Goal: Task Accomplishment & Management: Manage account settings

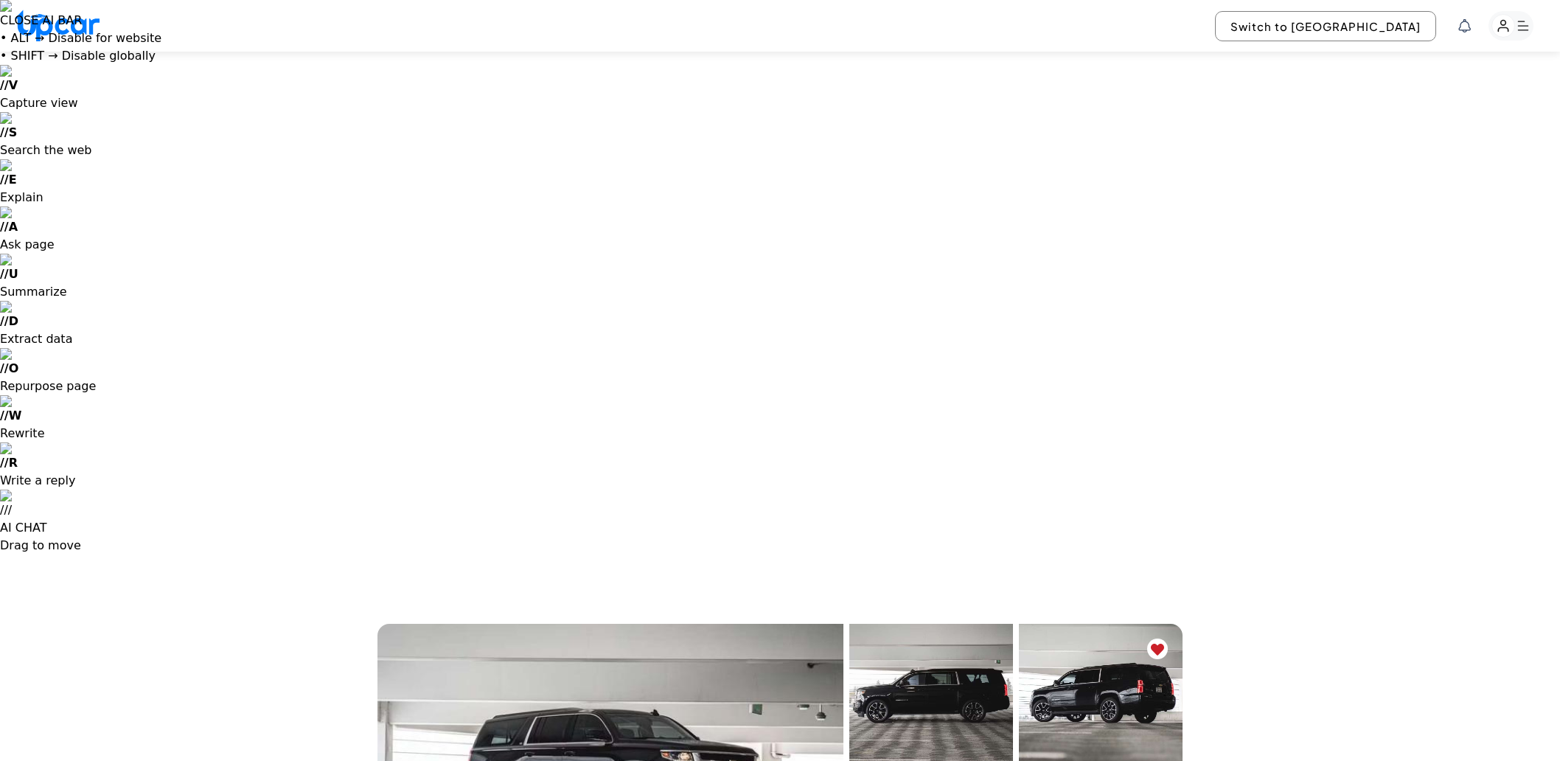
select select "********"
click at [1524, 38] on rect "button" at bounding box center [1511, 25] width 45 height 29
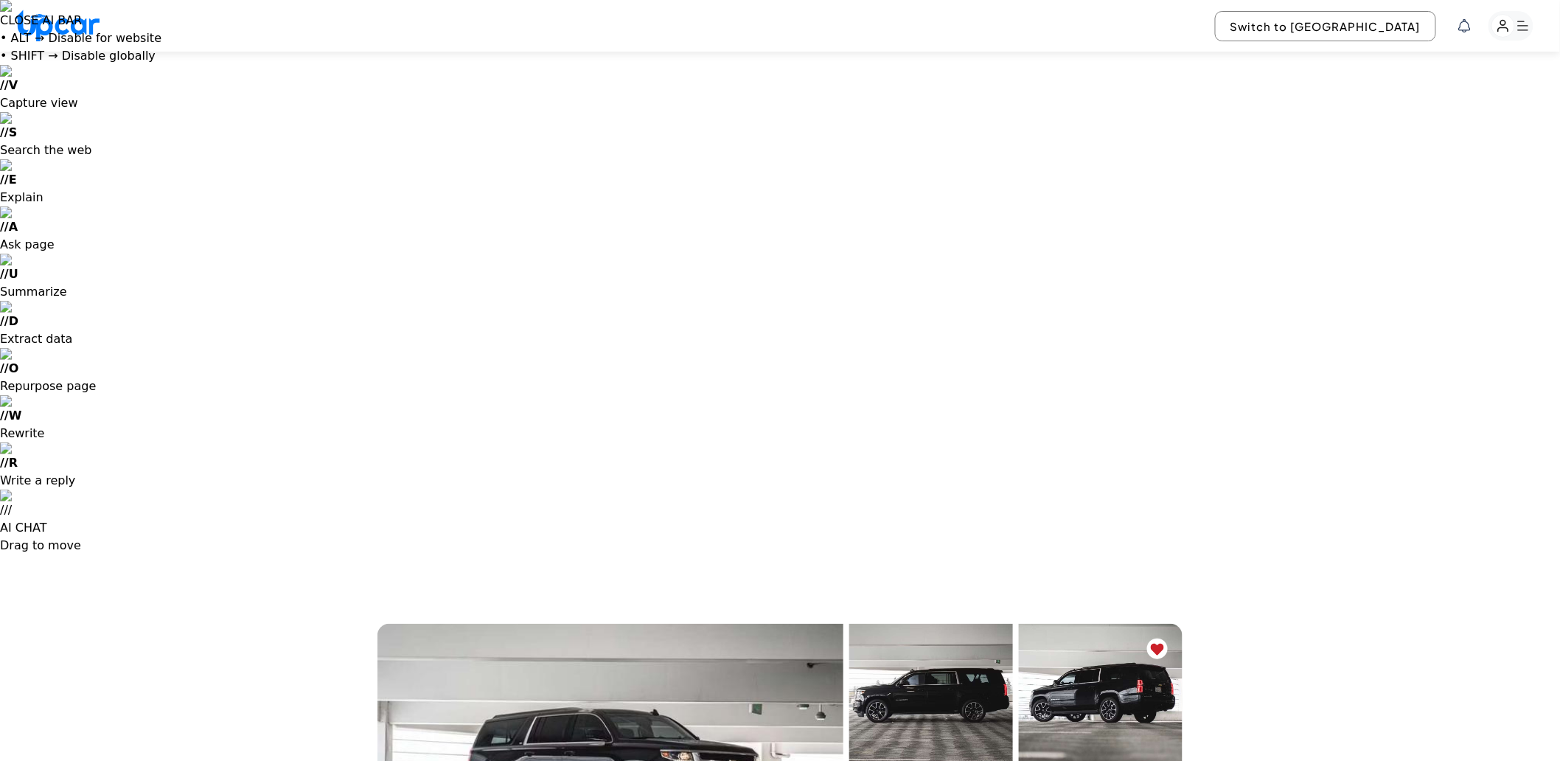
click at [1516, 38] on rect "button" at bounding box center [1511, 25] width 45 height 29
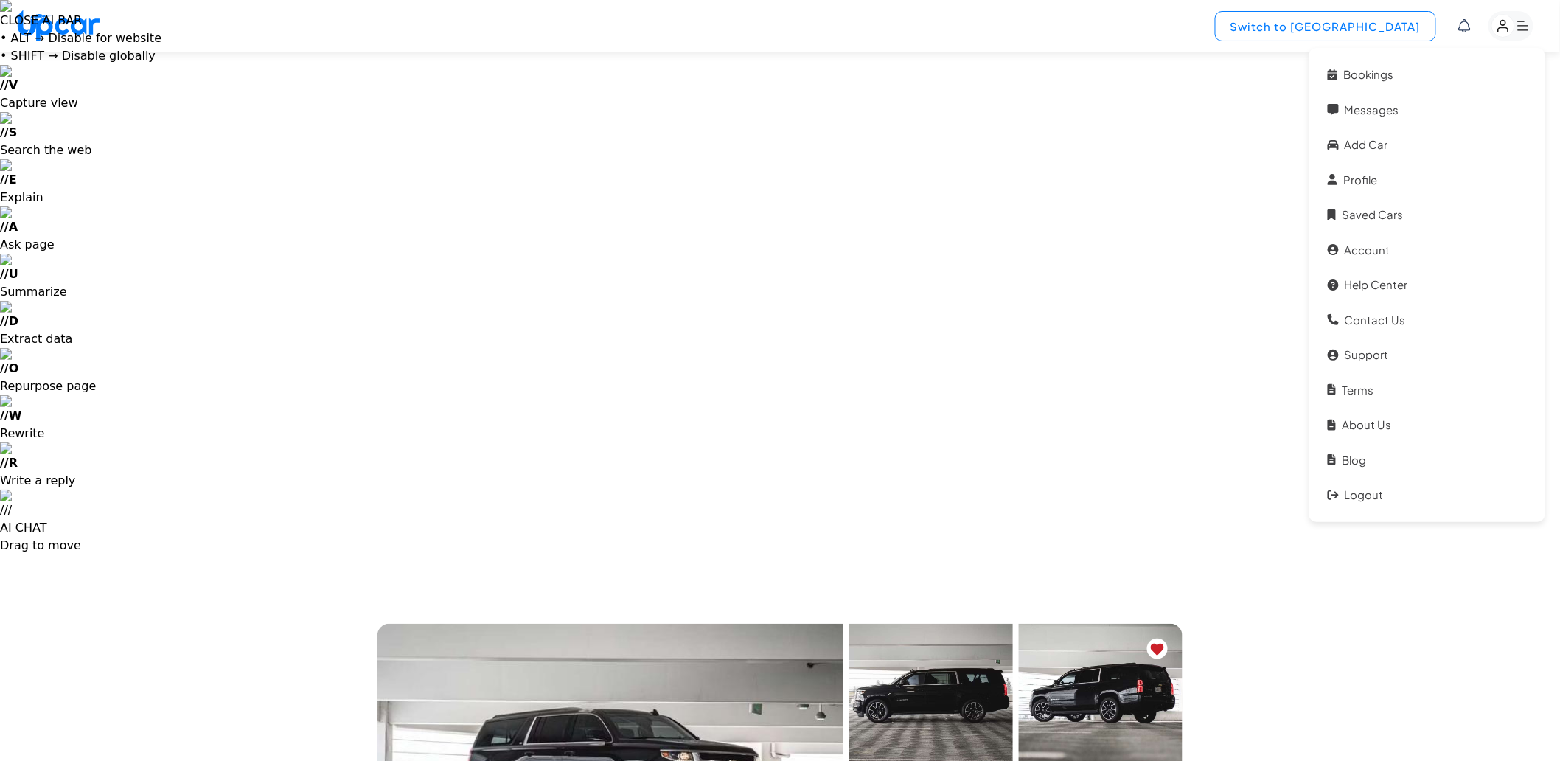
click at [1375, 24] on button "Switch to [GEOGRAPHIC_DATA]" at bounding box center [1325, 26] width 221 height 30
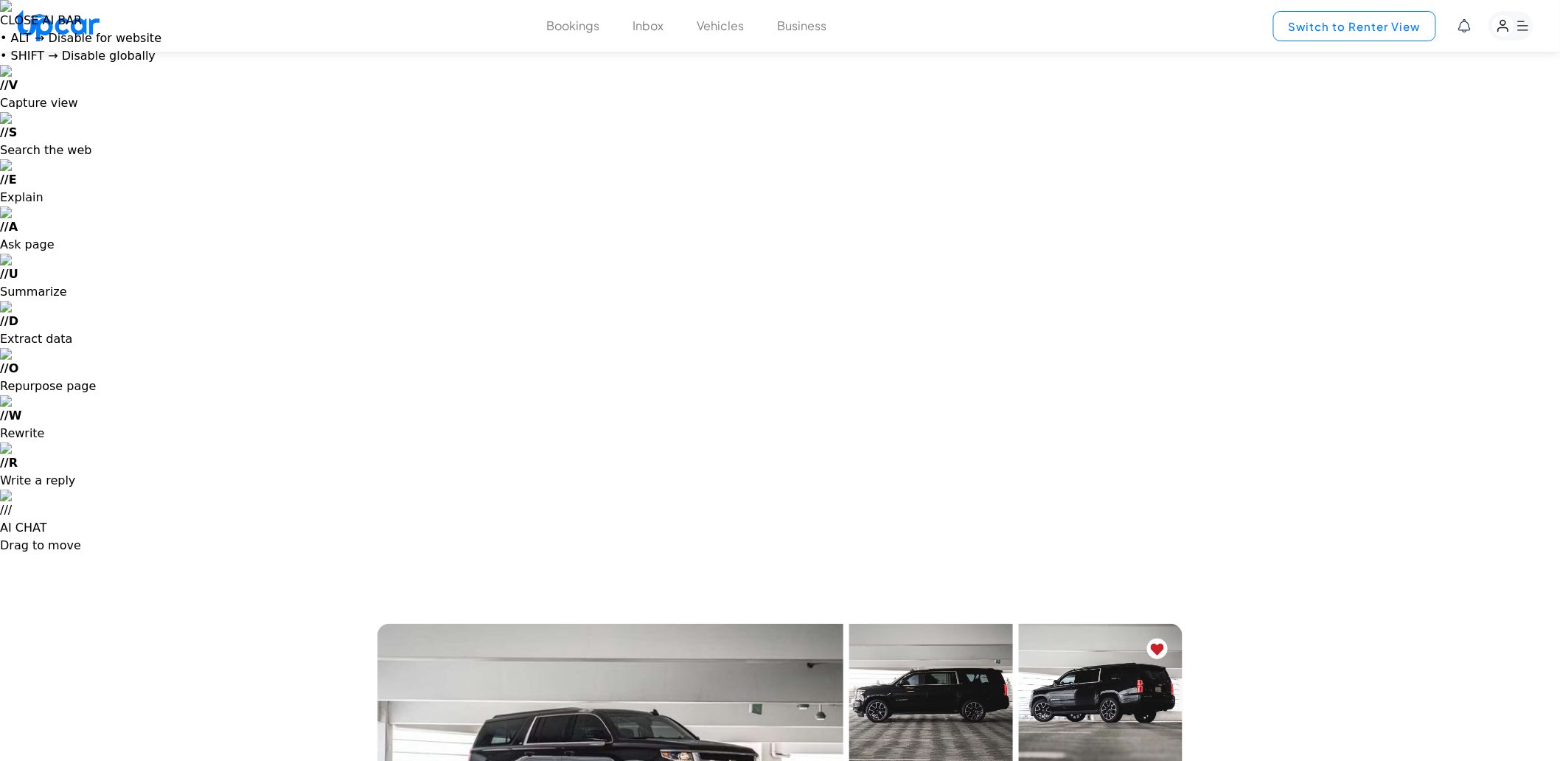
click at [1375, 24] on button "Switch to Renter View" at bounding box center [1354, 26] width 163 height 30
click at [1375, 24] on button "Switch to [GEOGRAPHIC_DATA]" at bounding box center [1325, 26] width 221 height 30
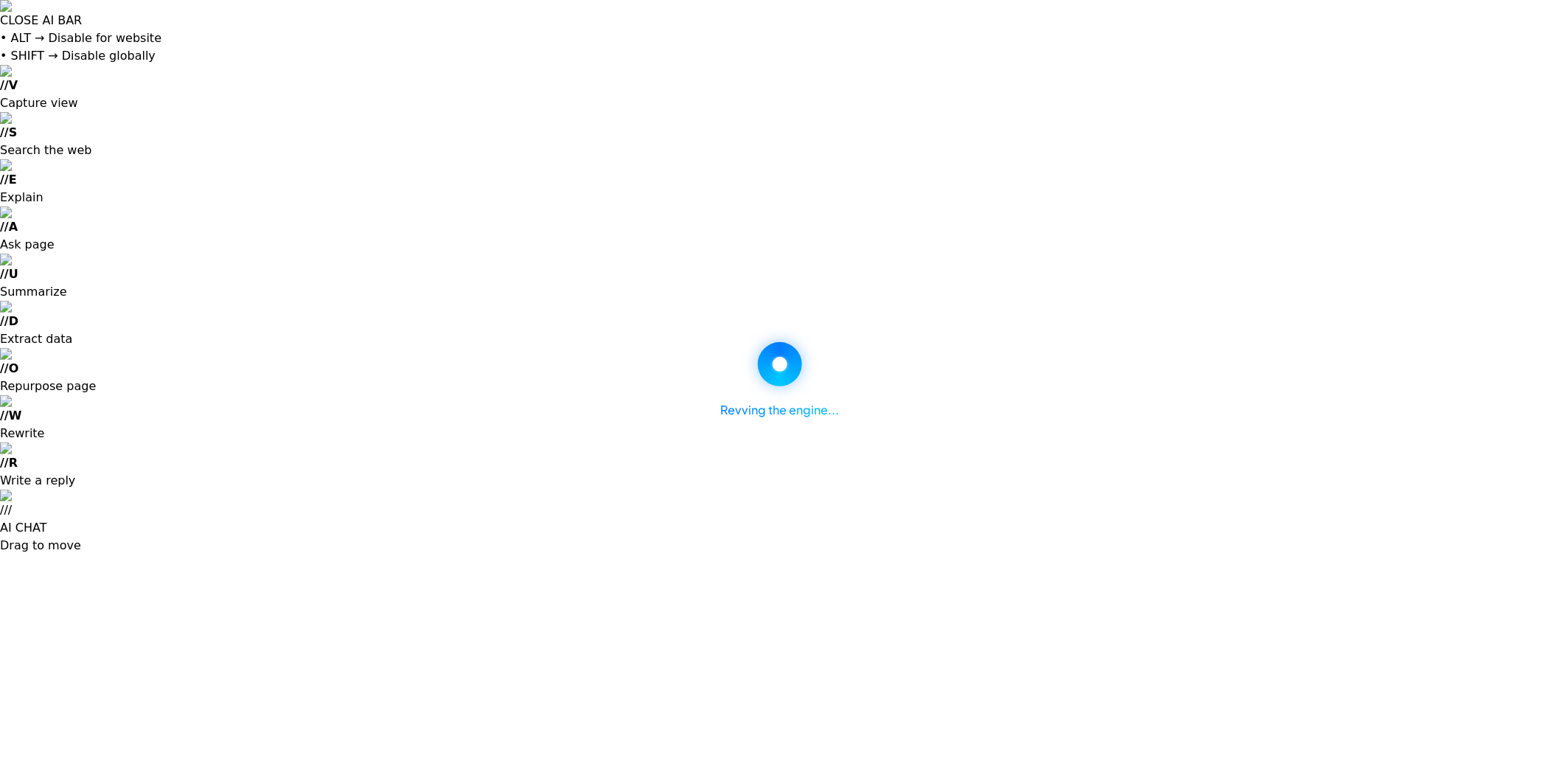
click at [728, 21] on div "Revving the engine..." at bounding box center [780, 380] width 1560 height 761
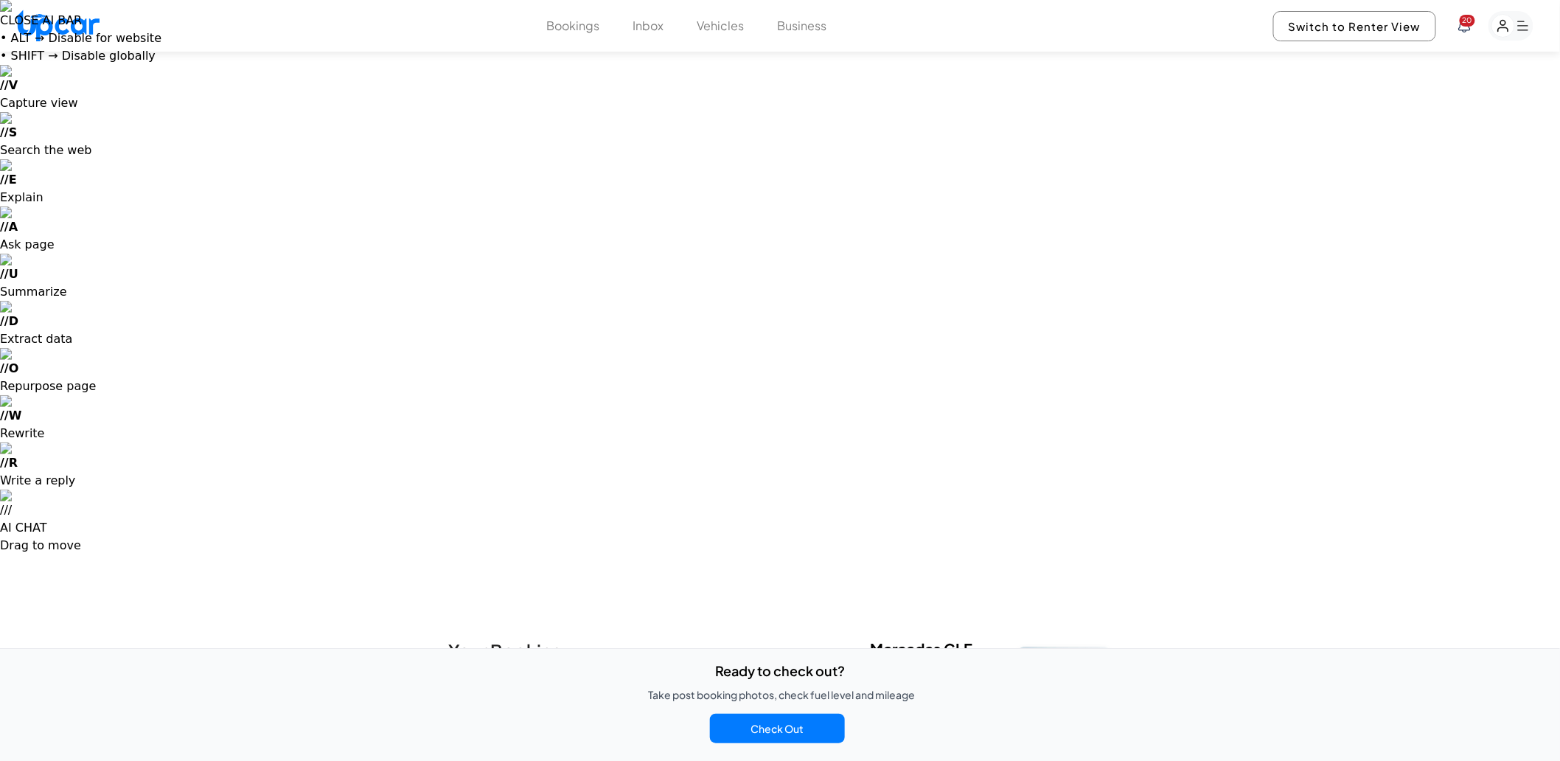
click at [901, 699] on link "View Car Details" at bounding box center [909, 705] width 79 height 13
select select "********"
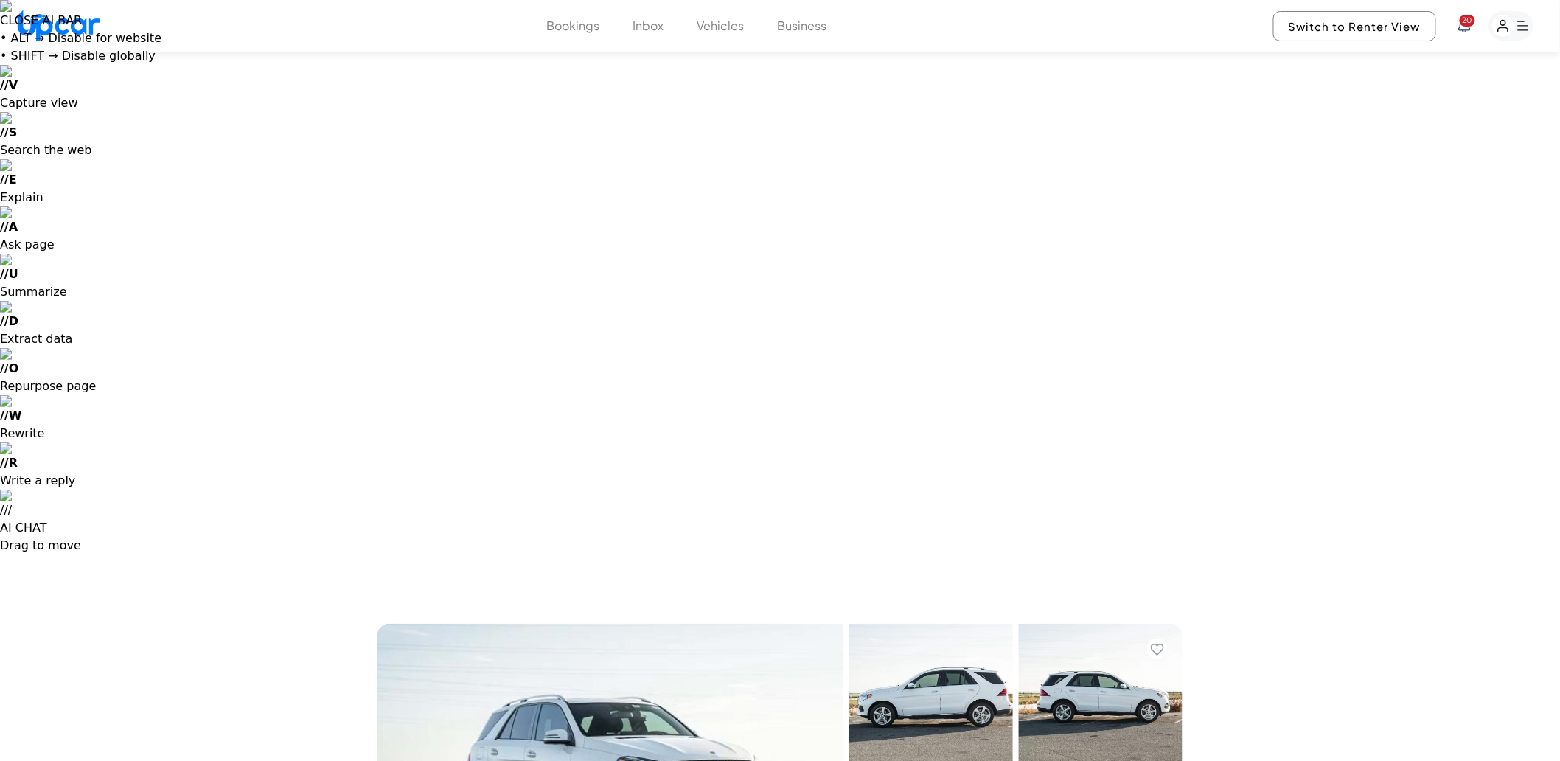
select select "********"
click at [737, 34] on button "Vehicles" at bounding box center [720, 26] width 47 height 18
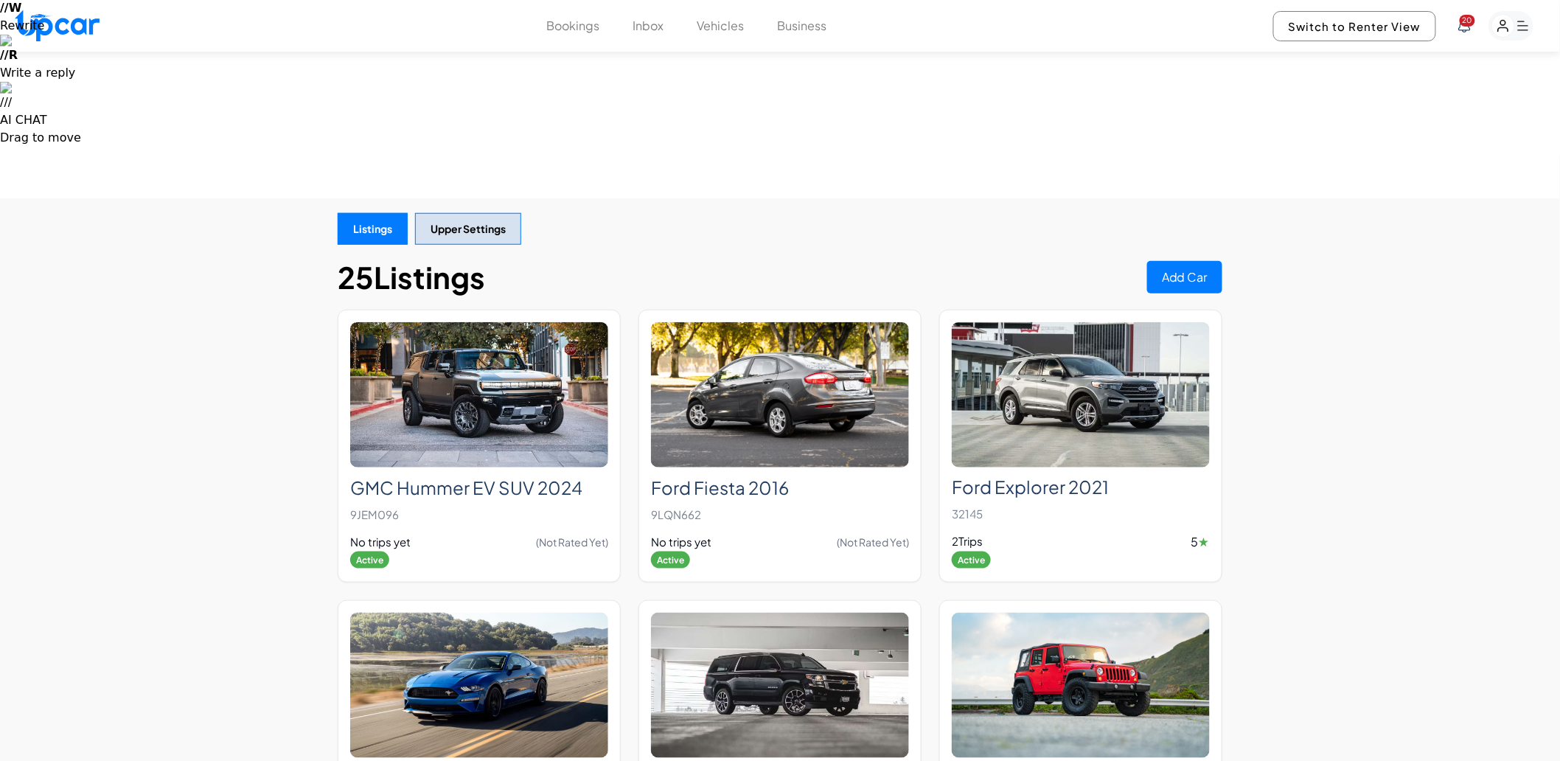
scroll to position [573, 0]
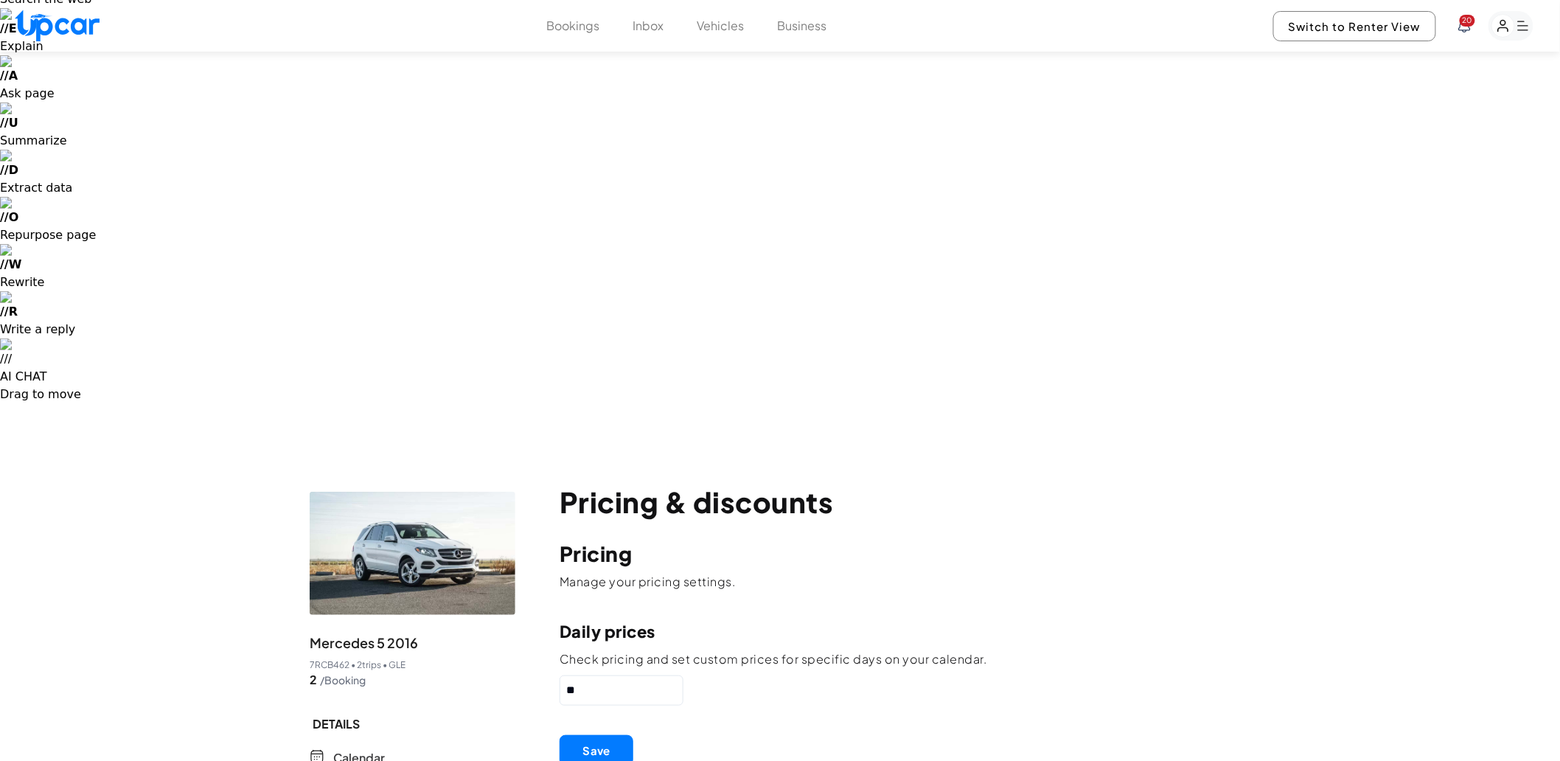
scroll to position [164, 0]
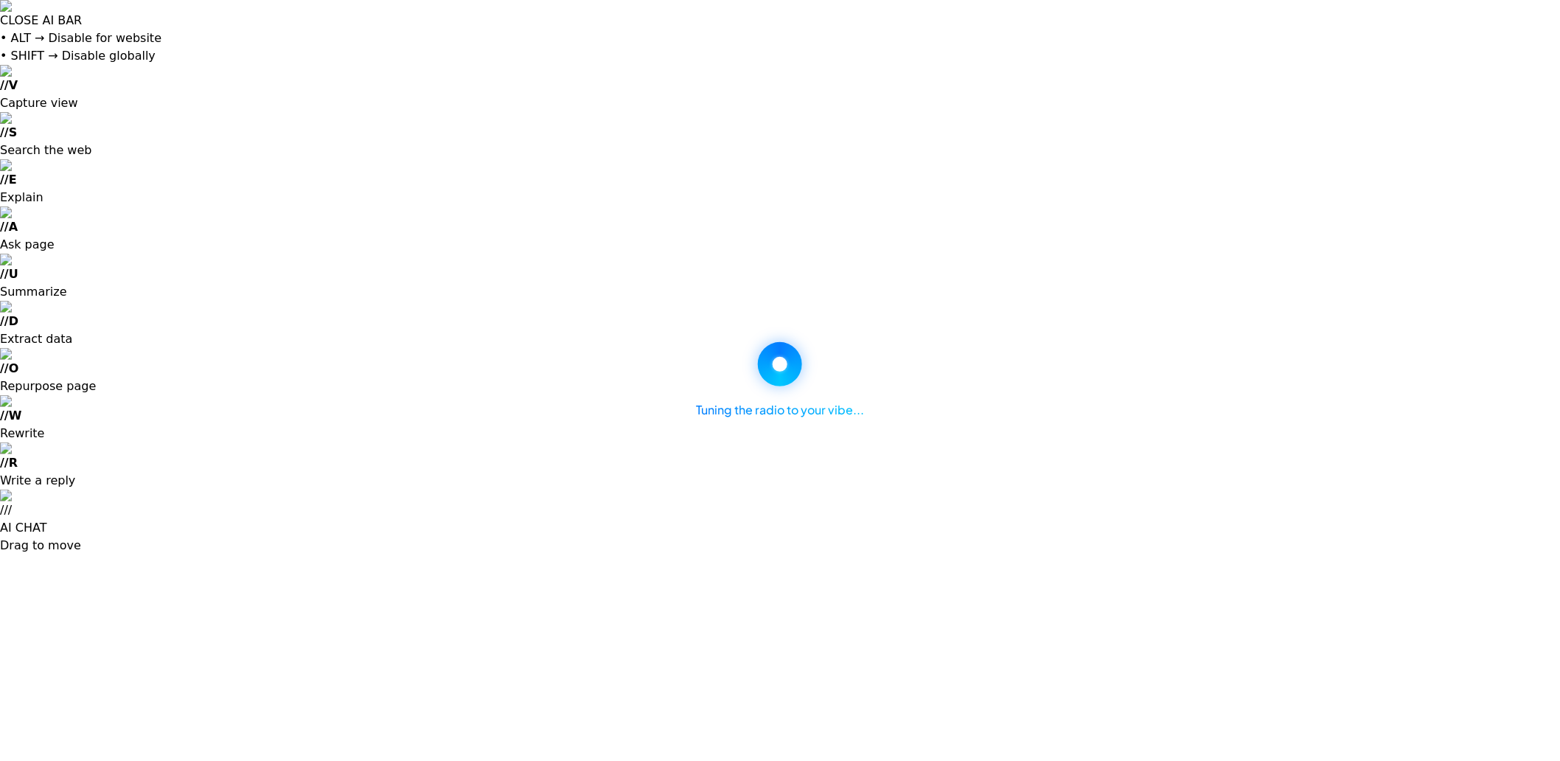
select select "*"
select select "****"
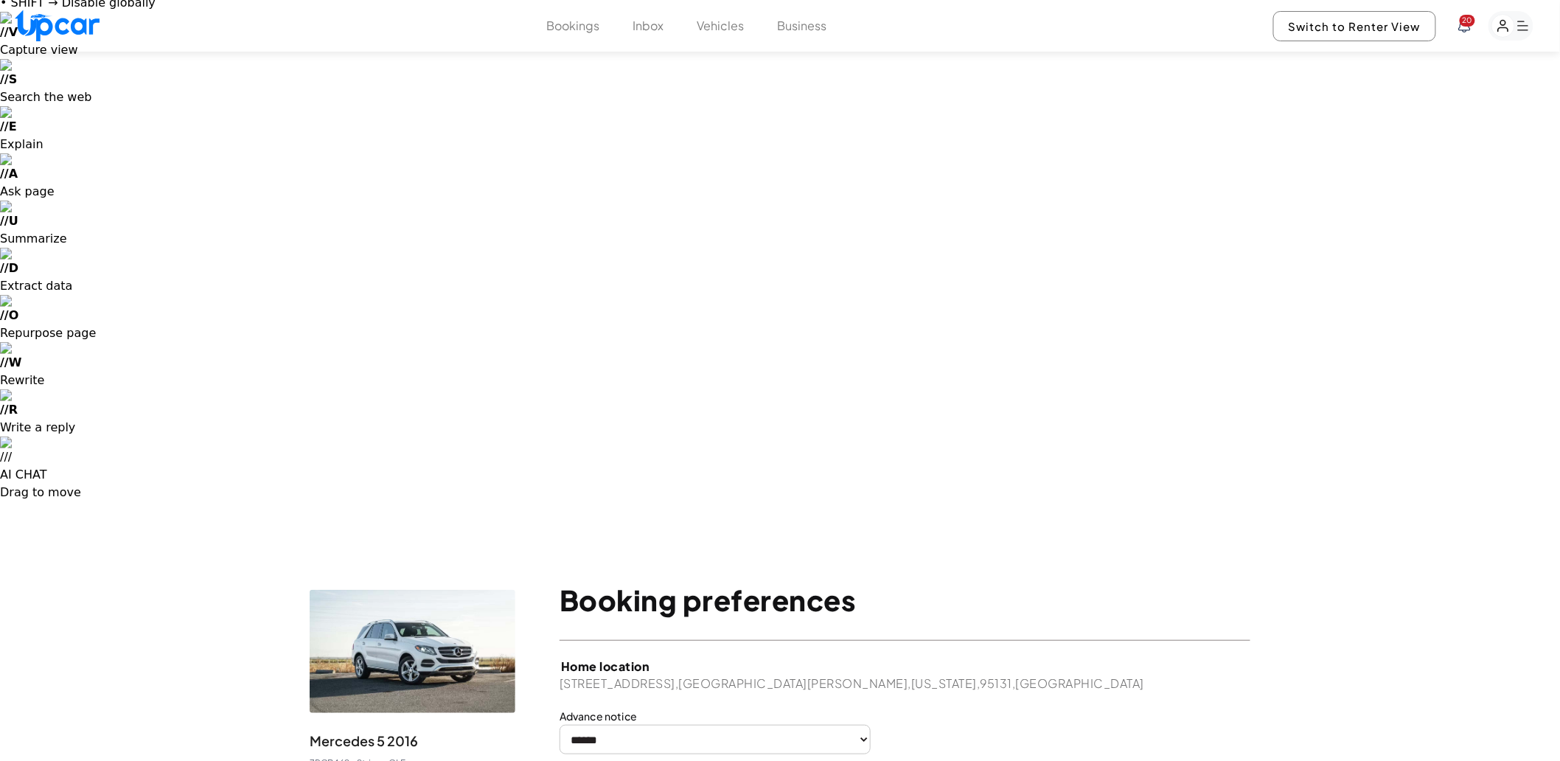
scroll to position [82, 0]
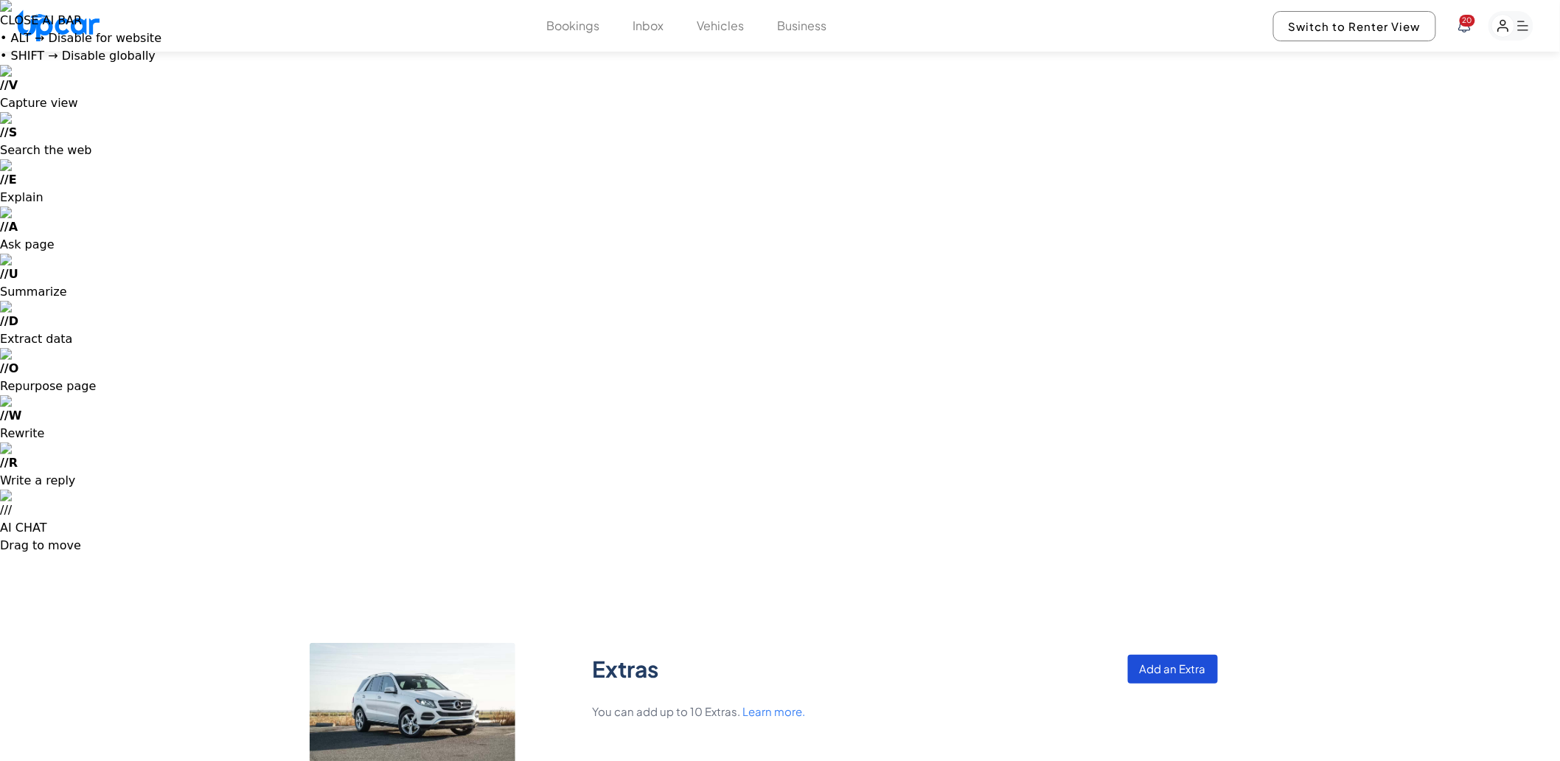
click at [1166, 655] on button "Add an Extra" at bounding box center [1173, 669] width 90 height 29
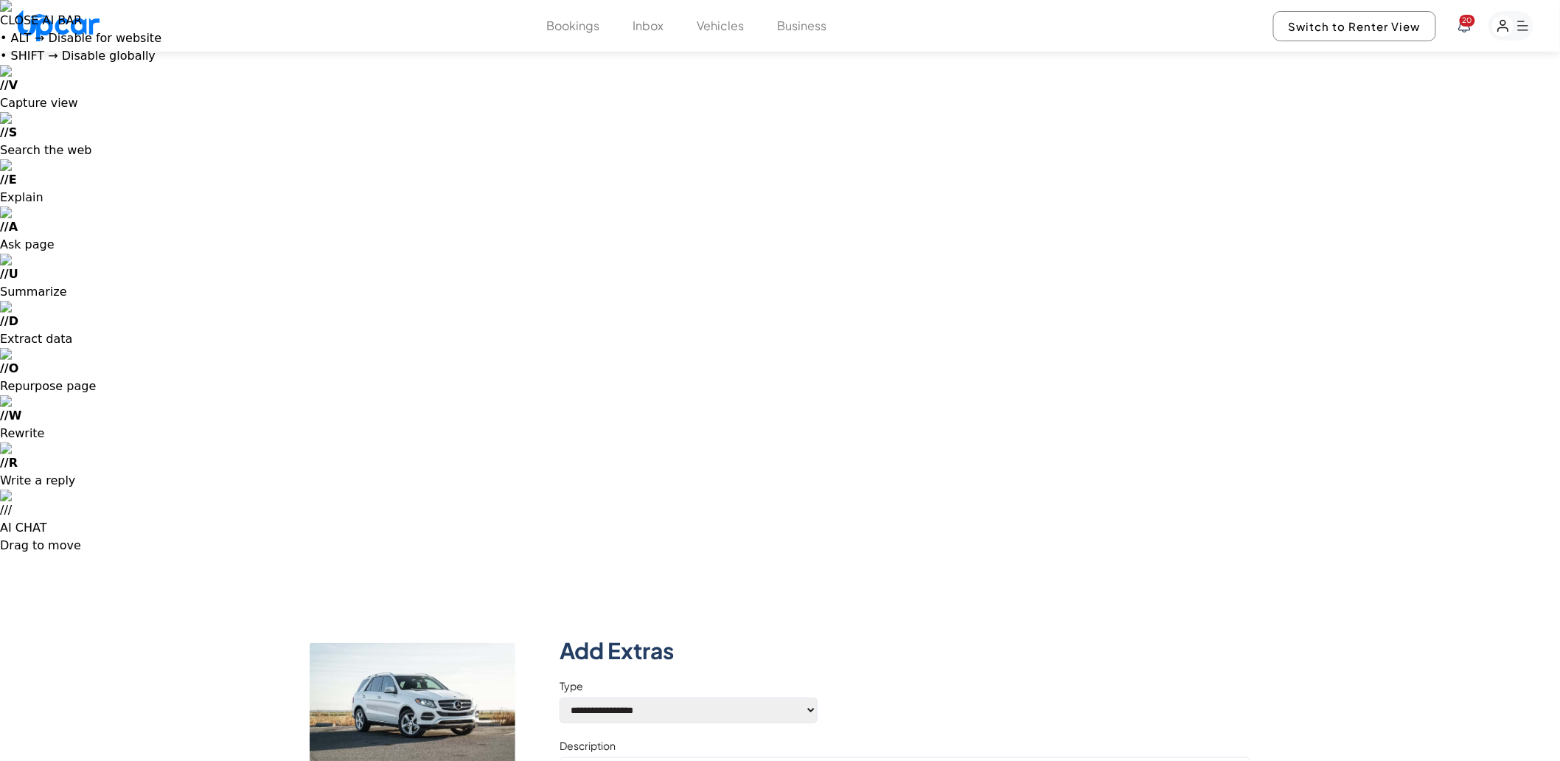
click at [793, 697] on select "**********" at bounding box center [689, 710] width 258 height 26
click at [978, 678] on label "Type" at bounding box center [905, 685] width 691 height 15
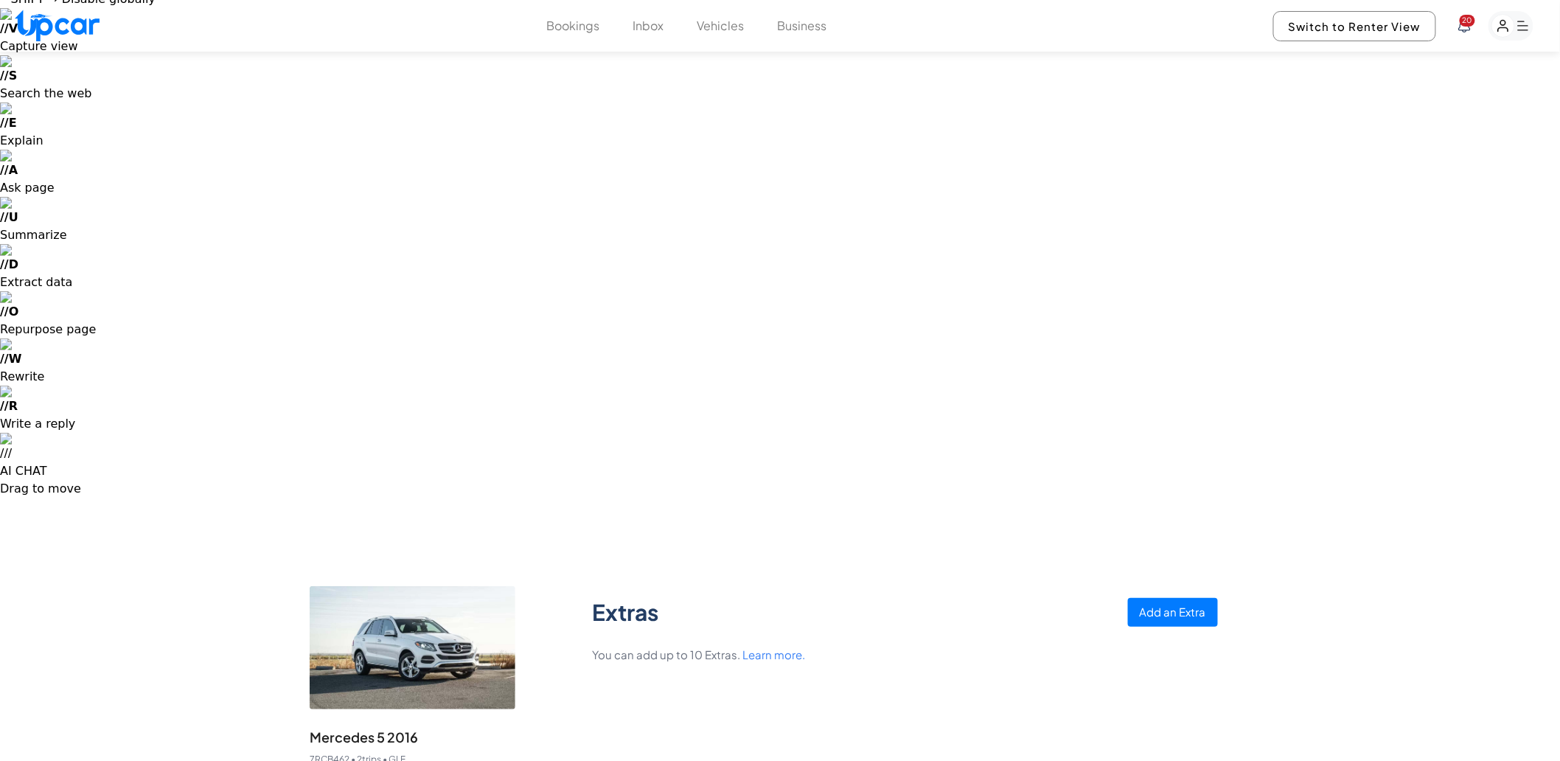
scroll to position [82, 0]
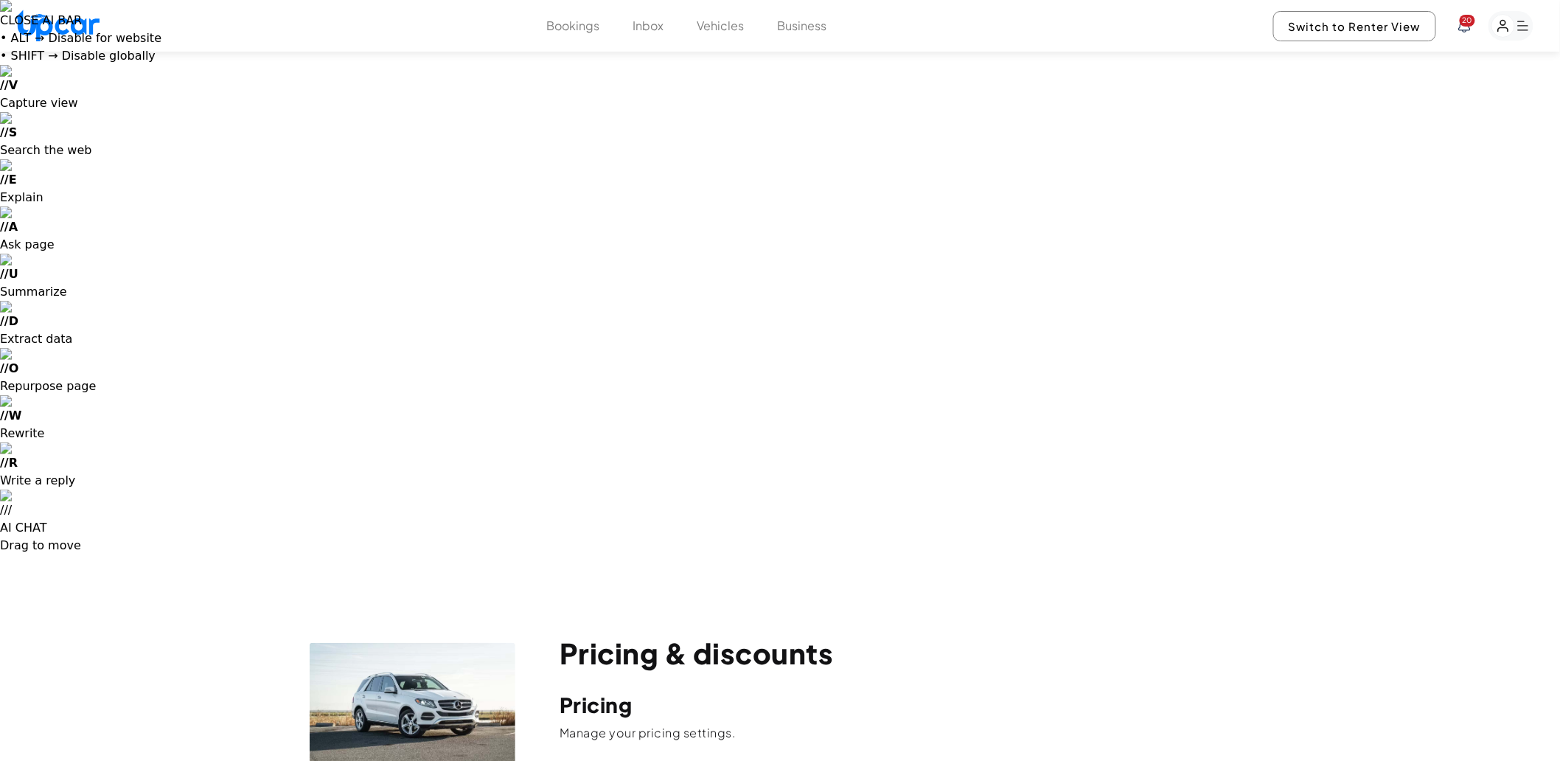
click at [727, 32] on button "Vehicles" at bounding box center [720, 26] width 47 height 18
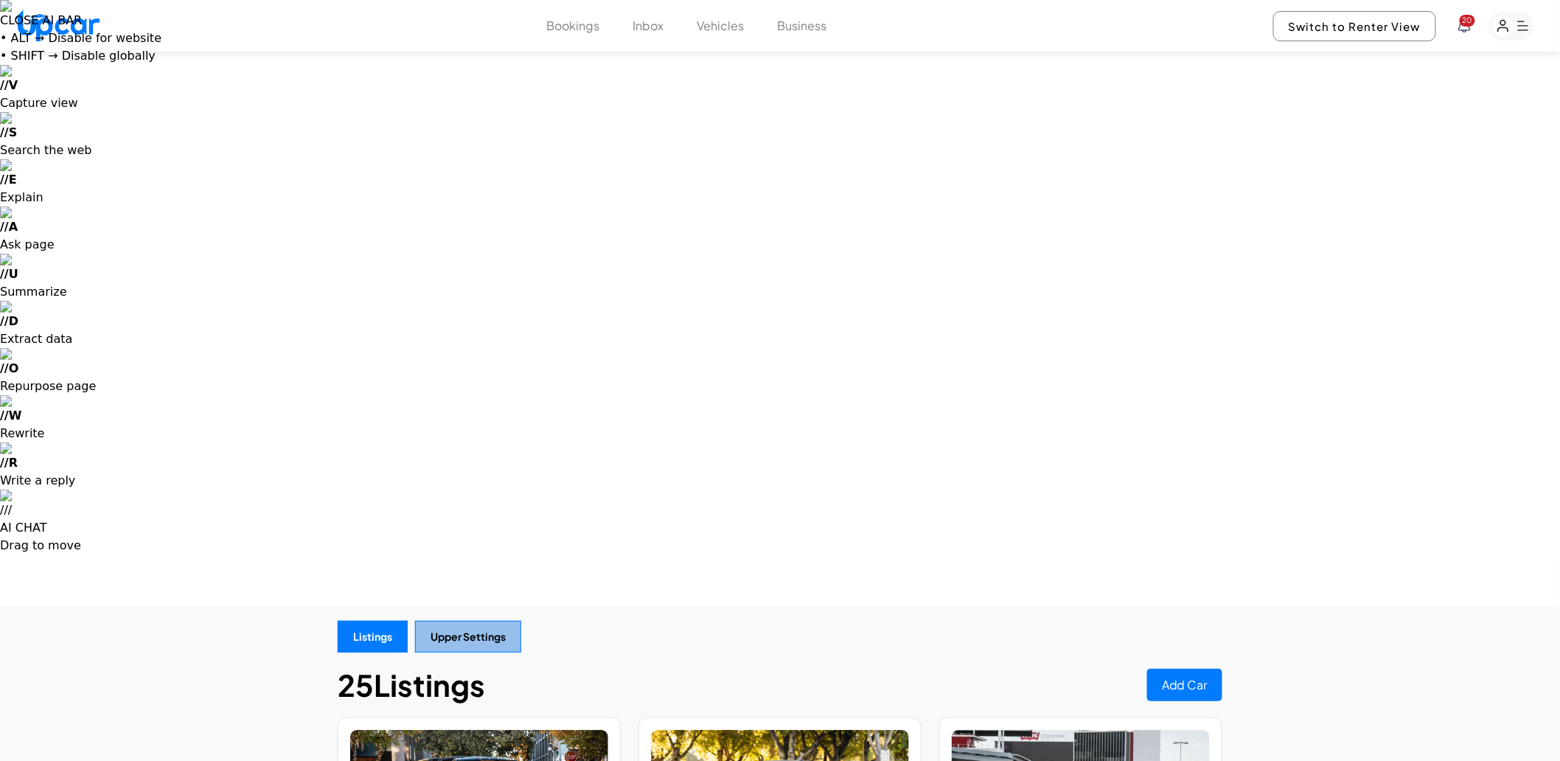
click at [495, 621] on button "Upper Settings" at bounding box center [468, 637] width 106 height 32
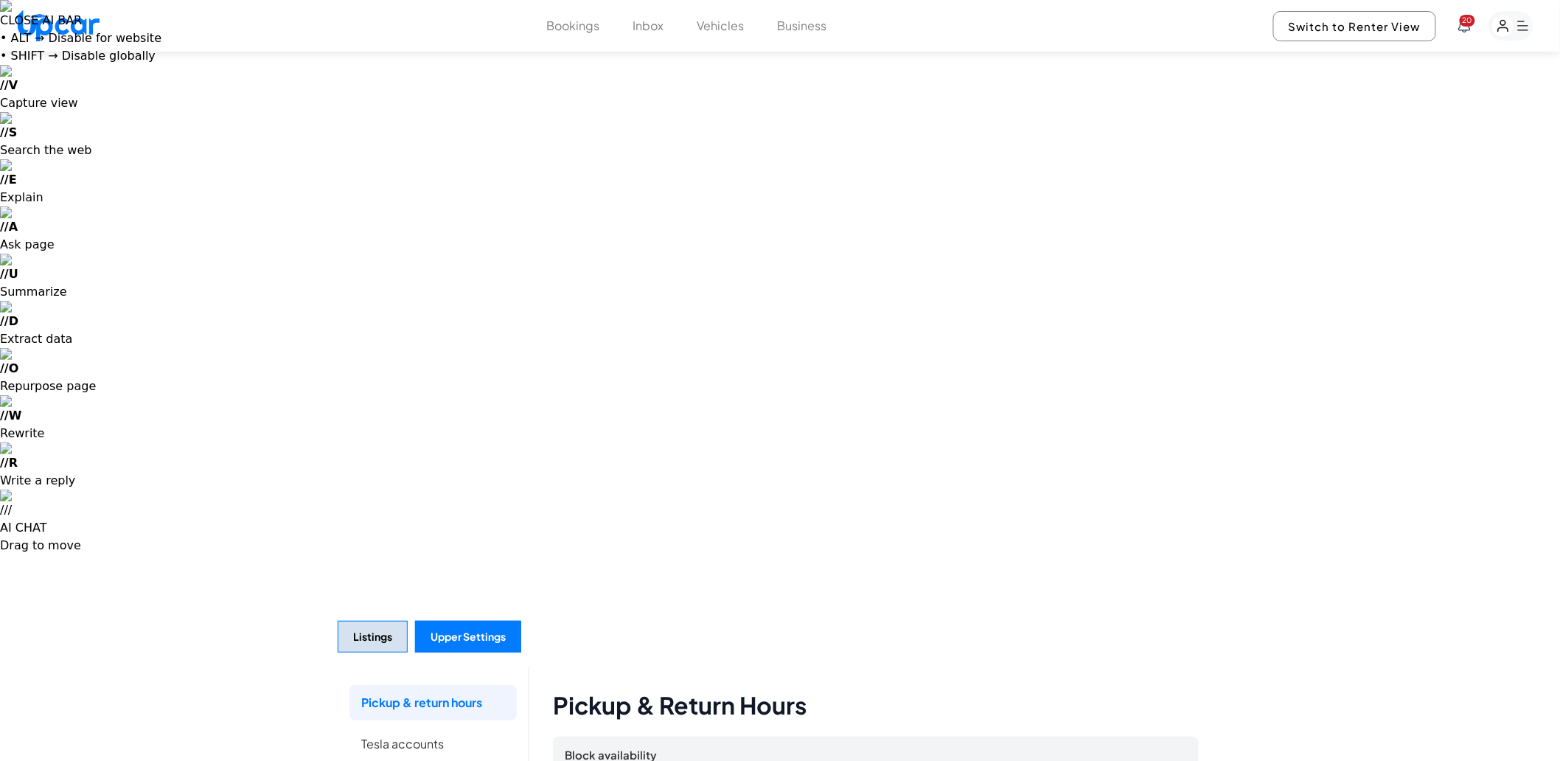
drag, startPoint x: 546, startPoint y: 23, endPoint x: 555, endPoint y: 21, distance: 9.8
click at [544, 23] on div "Bookings Inbox Vehicles Business 20 Switch to Renter View 20" at bounding box center [780, 26] width 1560 height 52
click at [555, 21] on button "Bookings" at bounding box center [572, 26] width 53 height 18
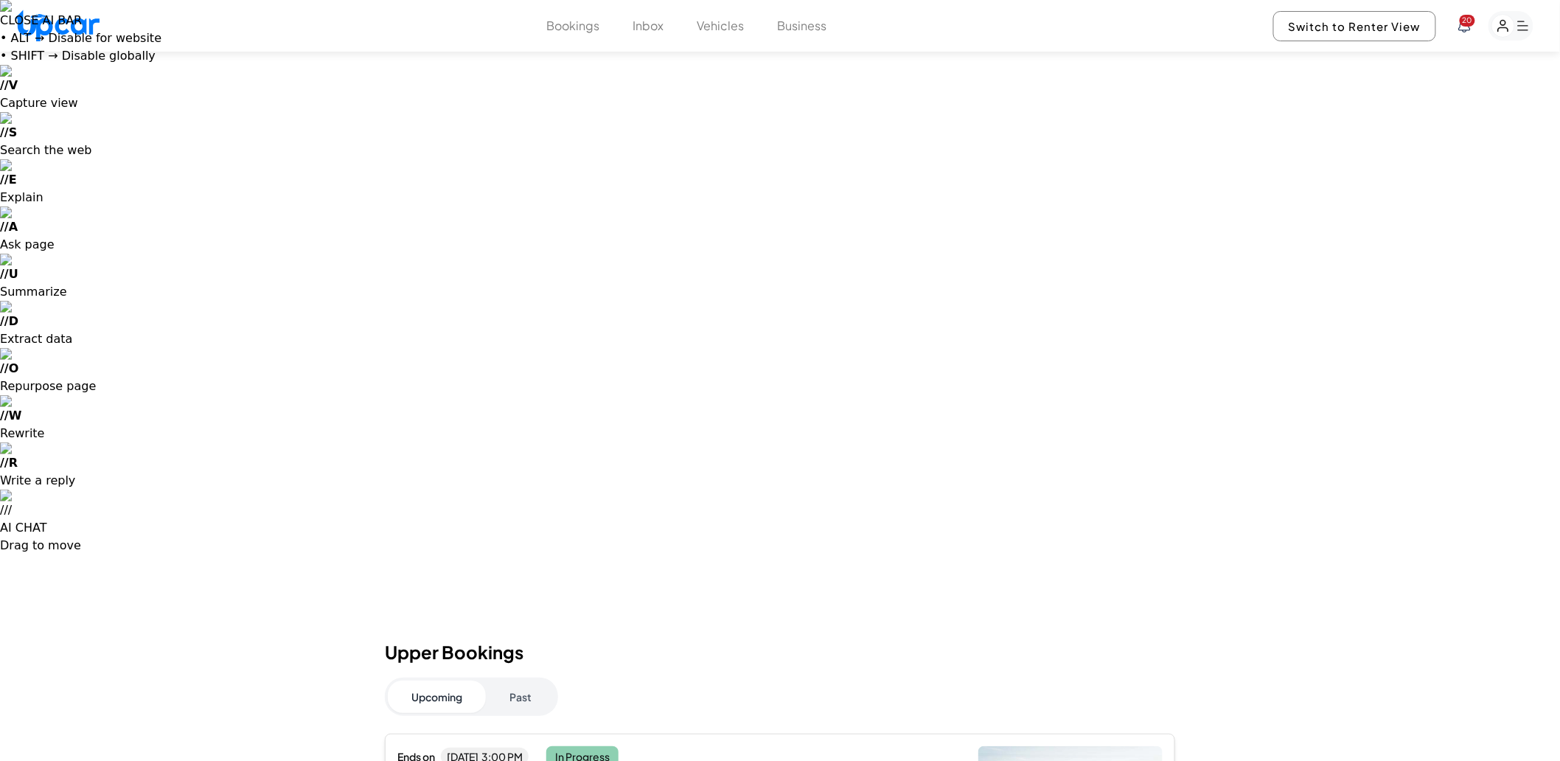
click at [650, 26] on button "Inbox" at bounding box center [648, 26] width 31 height 18
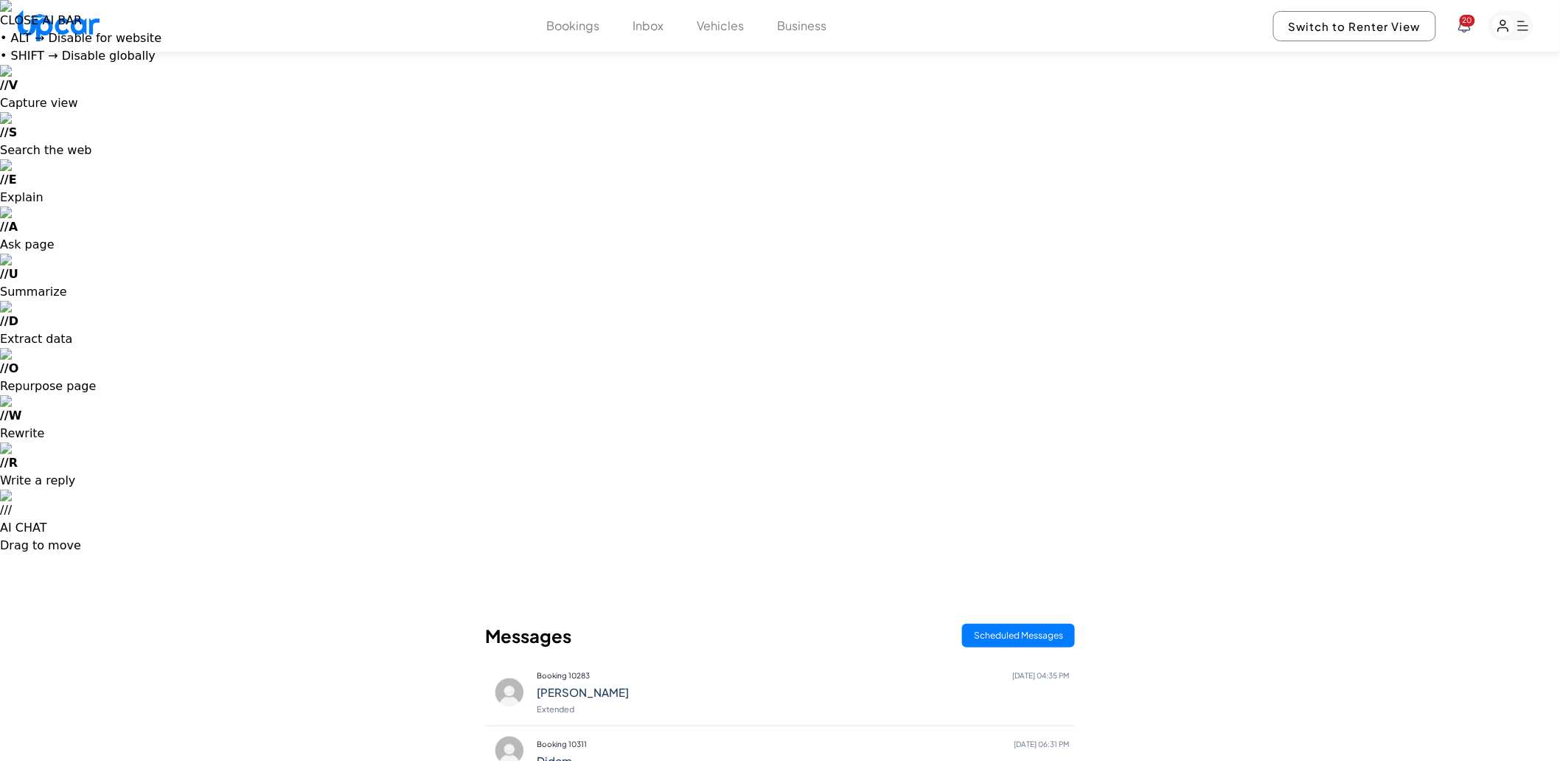
click at [591, 27] on button "Bookings" at bounding box center [572, 26] width 53 height 18
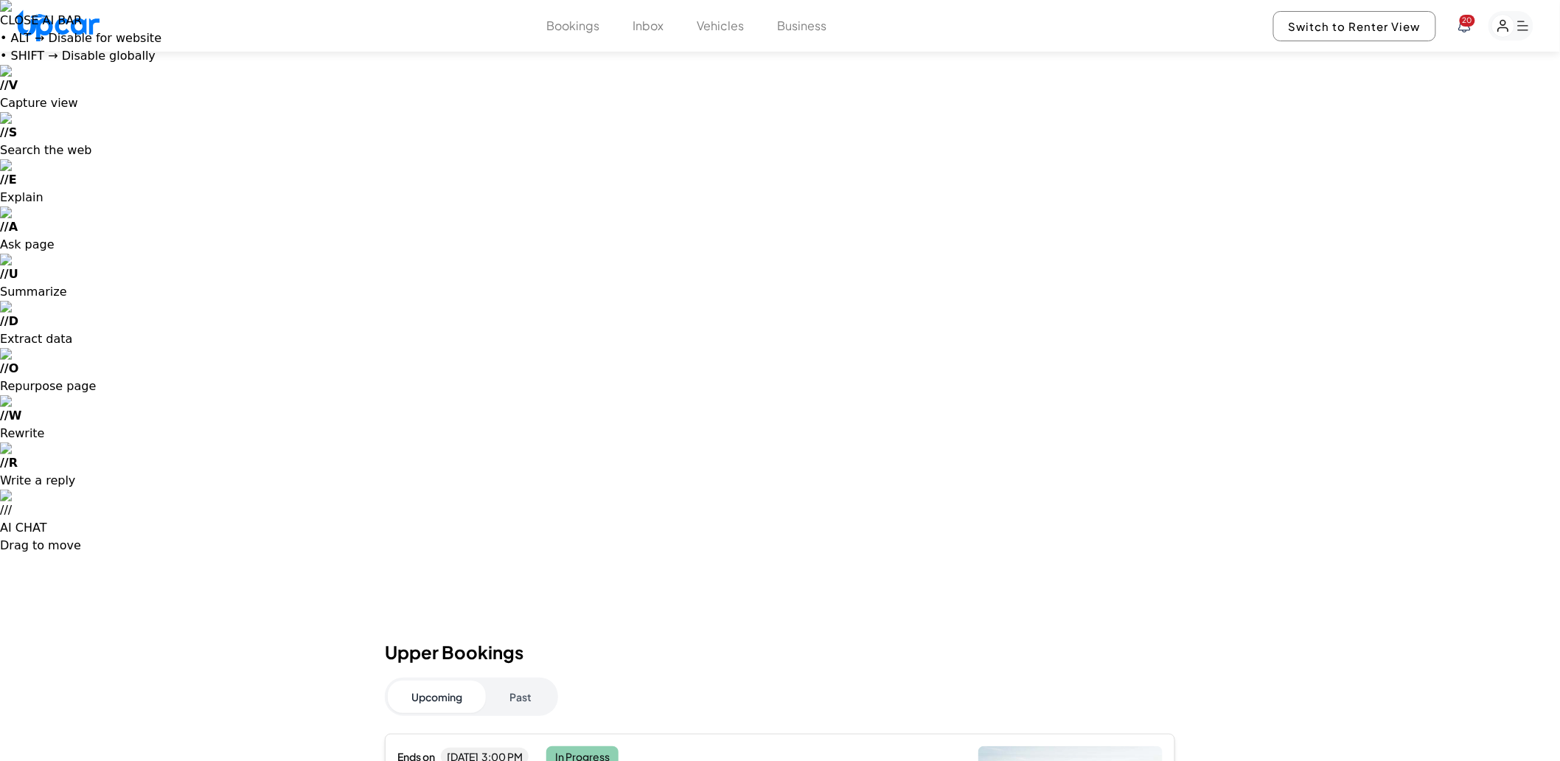
click at [650, 23] on button "Inbox" at bounding box center [648, 26] width 31 height 18
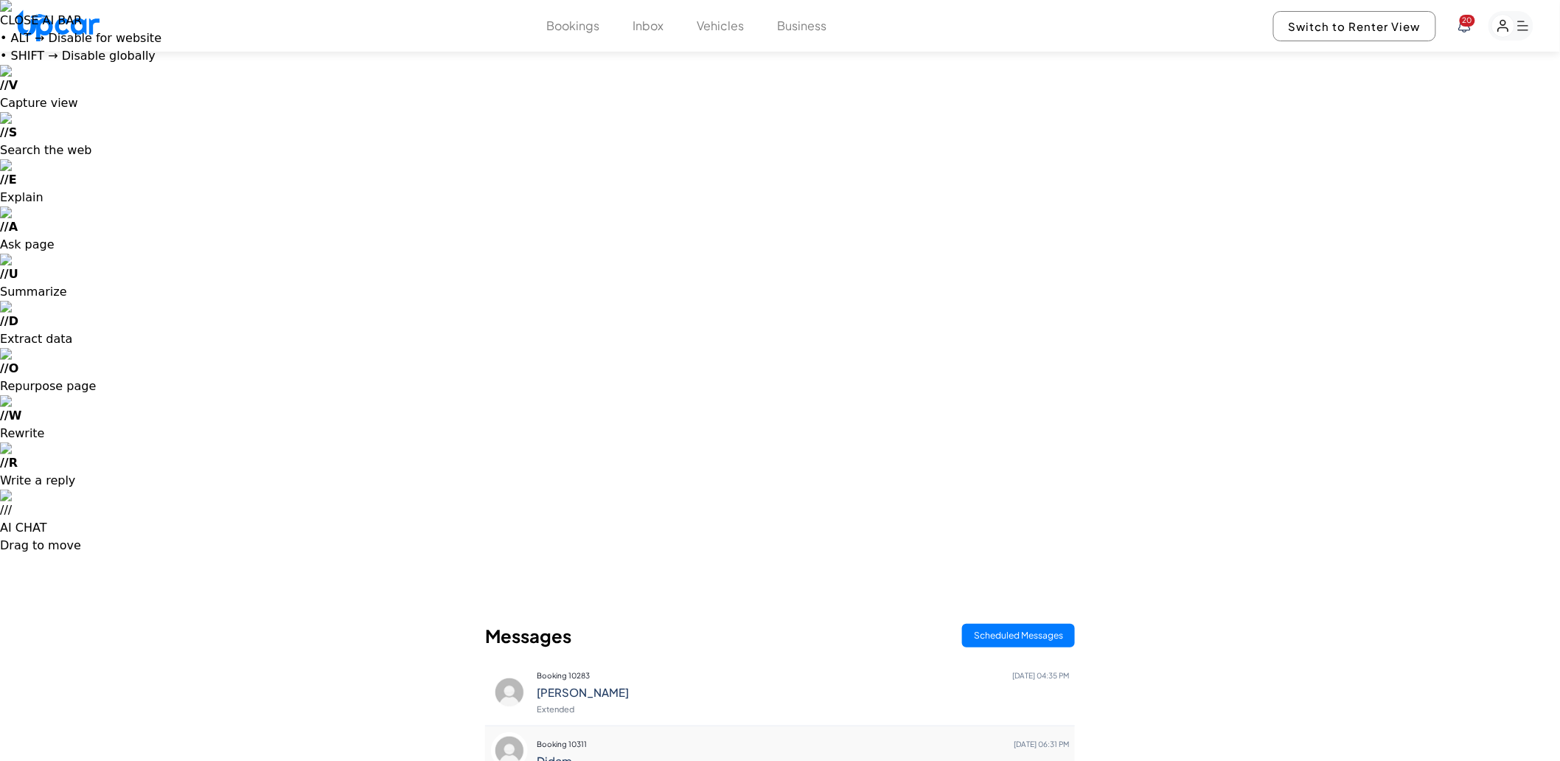
click at [680, 734] on p "Booking 10311 Sept 15 06:31 PM" at bounding box center [803, 744] width 532 height 21
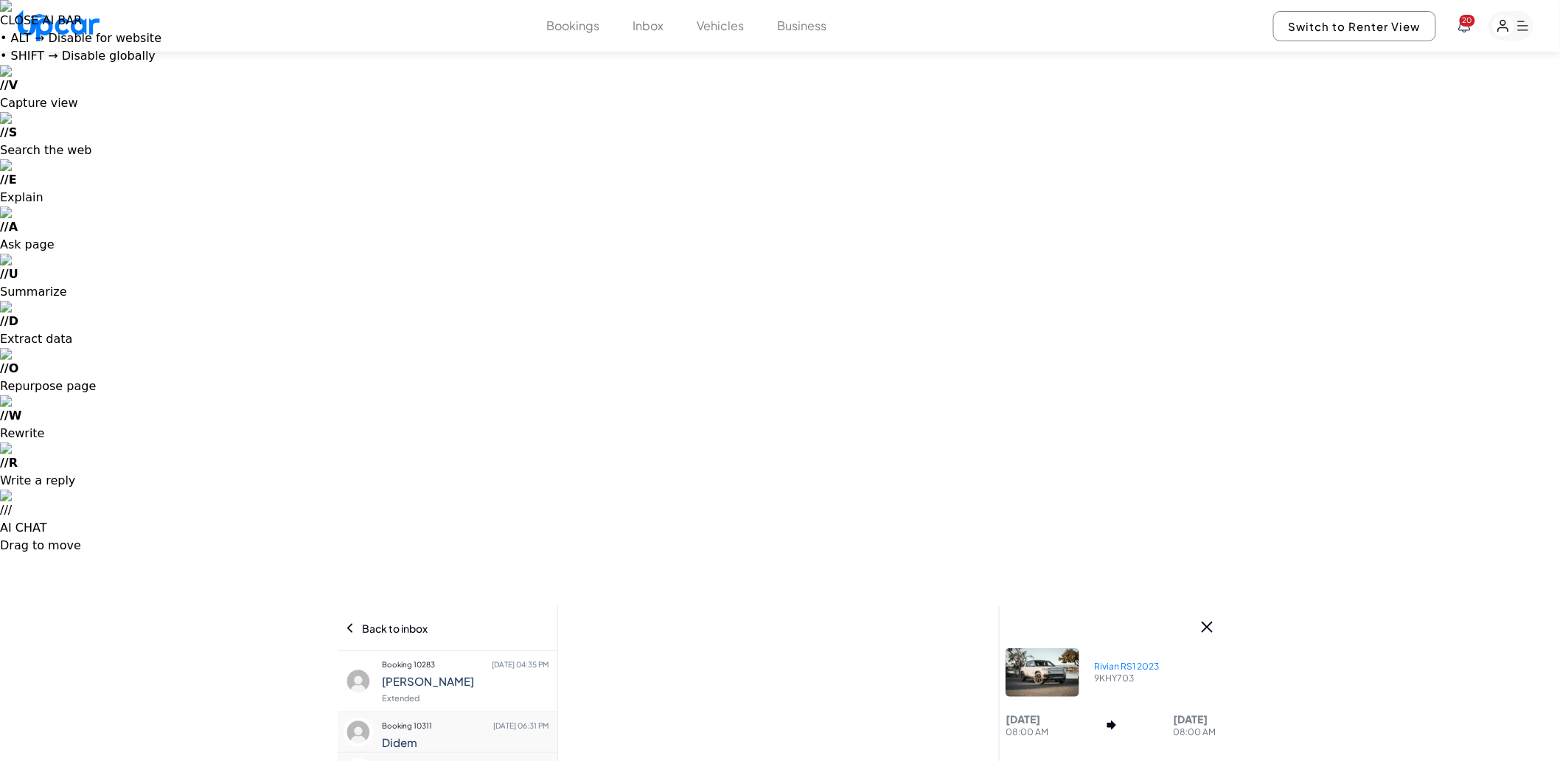
click at [437, 675] on h4 "Melinda" at bounding box center [465, 681] width 167 height 13
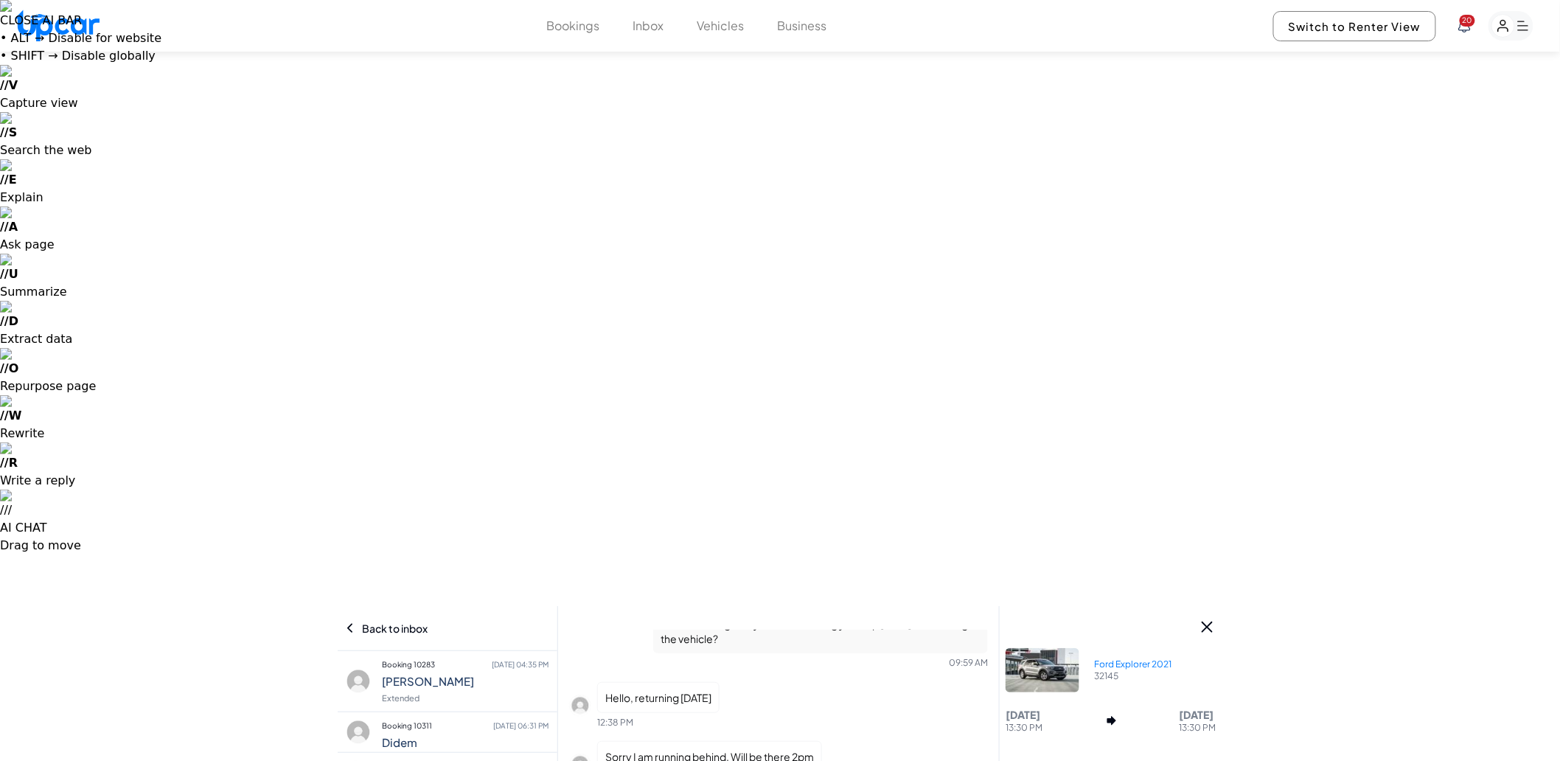
scroll to position [554, 0]
click at [416, 654] on p "Booking 10283 Sept 16 04:35 PM" at bounding box center [465, 664] width 167 height 21
click at [476, 715] on p "Booking 10311 Sept 15 06:31 PM" at bounding box center [465, 725] width 167 height 21
click at [429, 756] on p "Booking 10305 Sept 12 07:27 PM" at bounding box center [465, 766] width 167 height 21
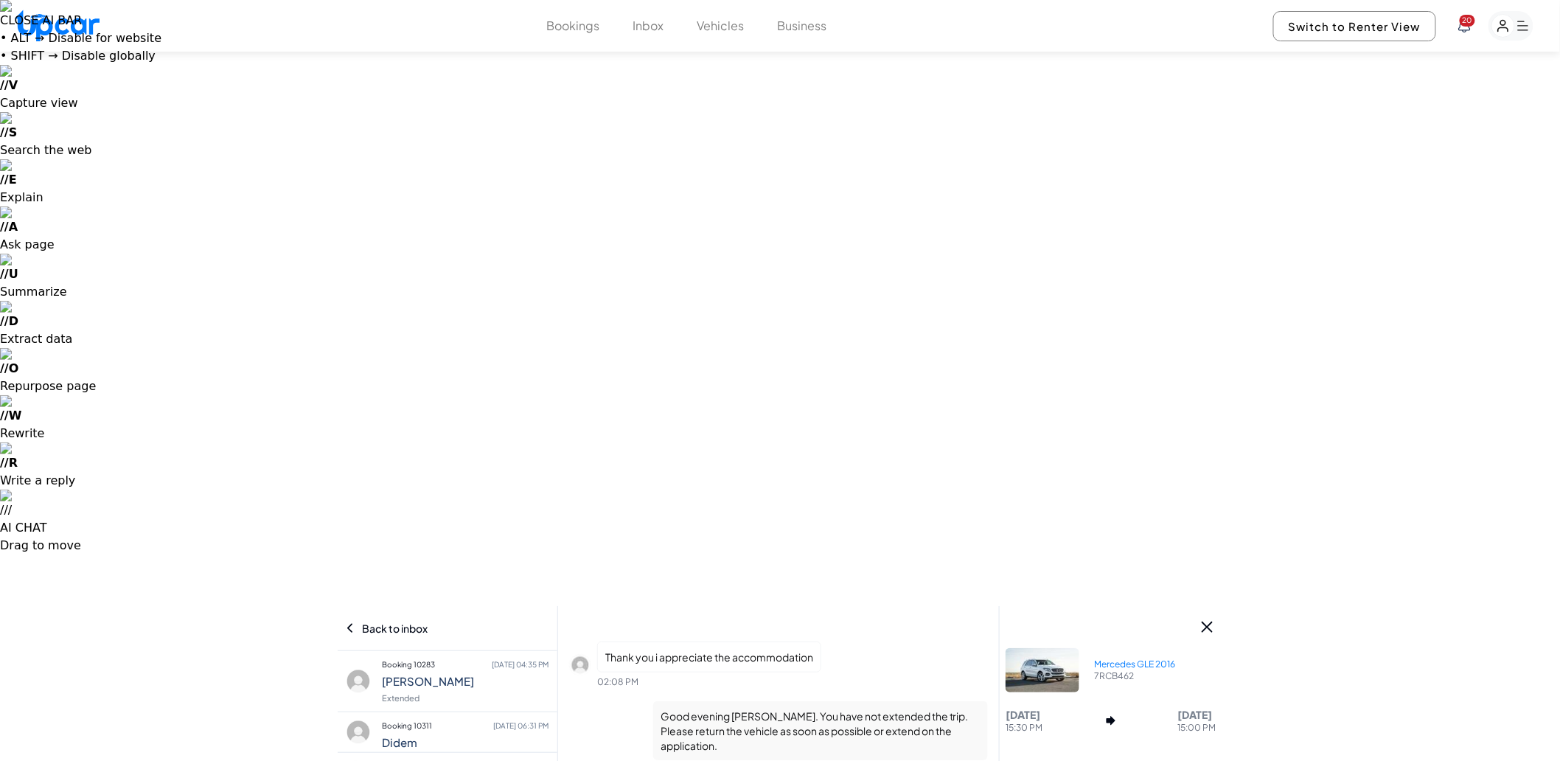
click at [703, 19] on button "Vehicles" at bounding box center [720, 26] width 47 height 18
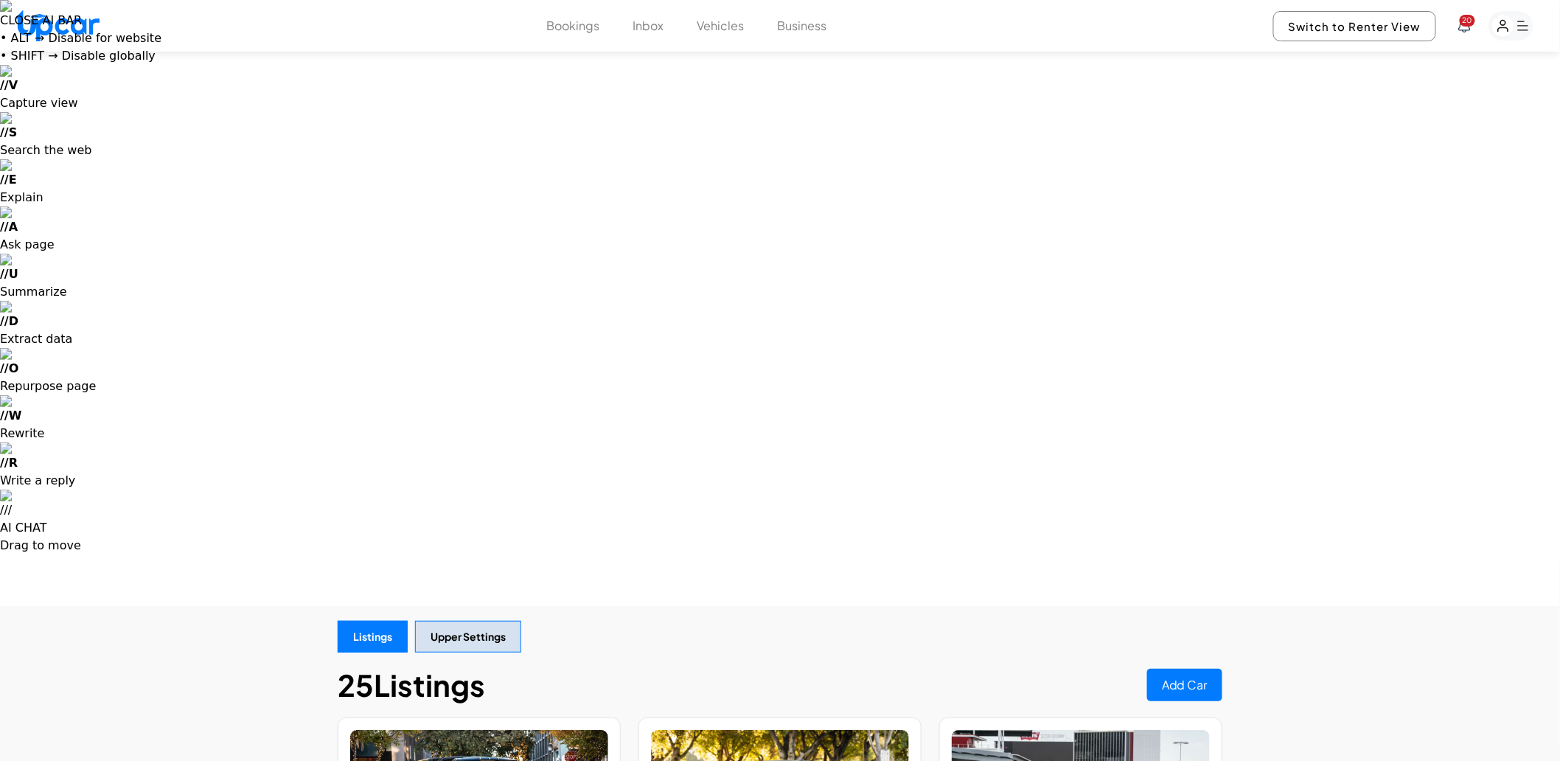
click at [1467, 27] on icon at bounding box center [1464, 25] width 13 height 13
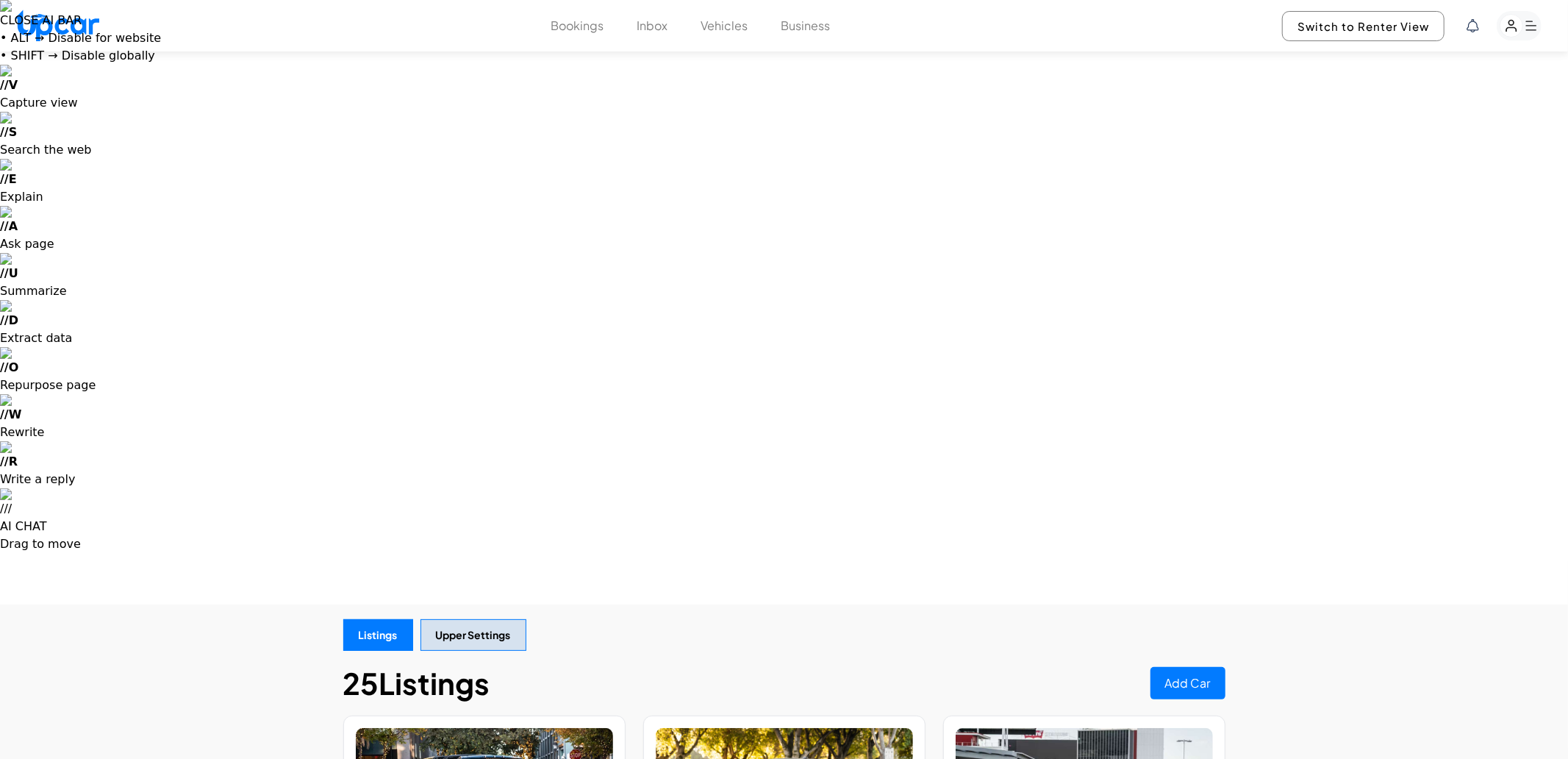
click at [824, 122] on div at bounding box center [784, 379] width 1568 height 759
